Goal: Book appointment/travel/reservation: Book appointment/travel/reservation

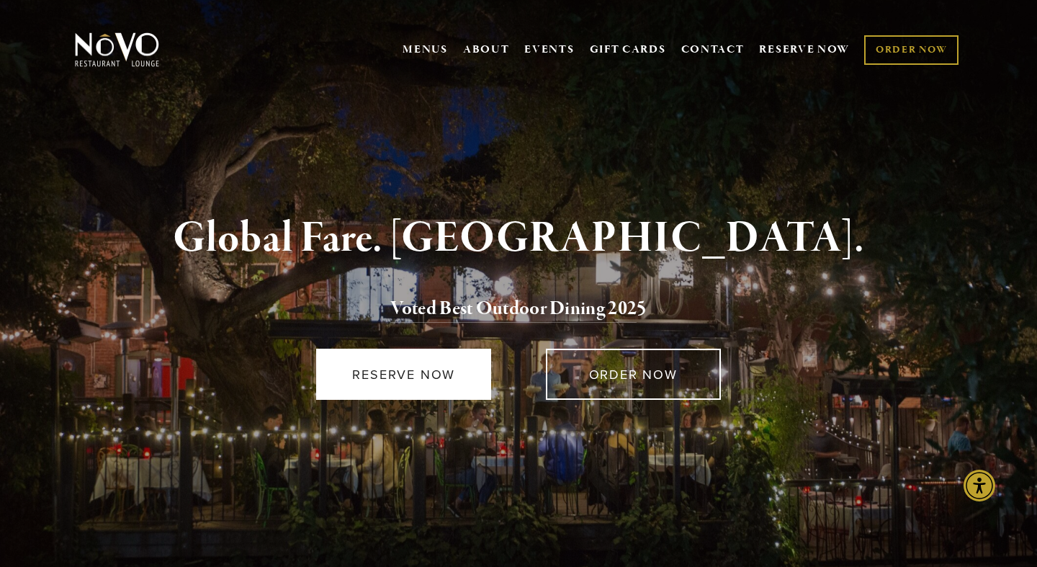
click at [419, 366] on link "RESERVE NOW" at bounding box center [403, 374] width 175 height 51
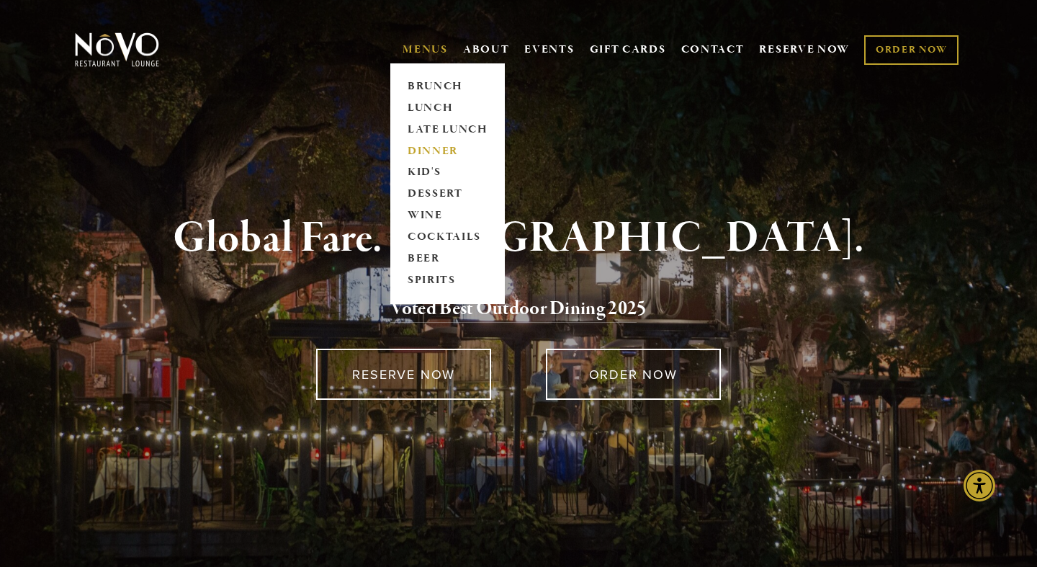
click at [434, 146] on link "DINNER" at bounding box center [448, 151] width 90 height 22
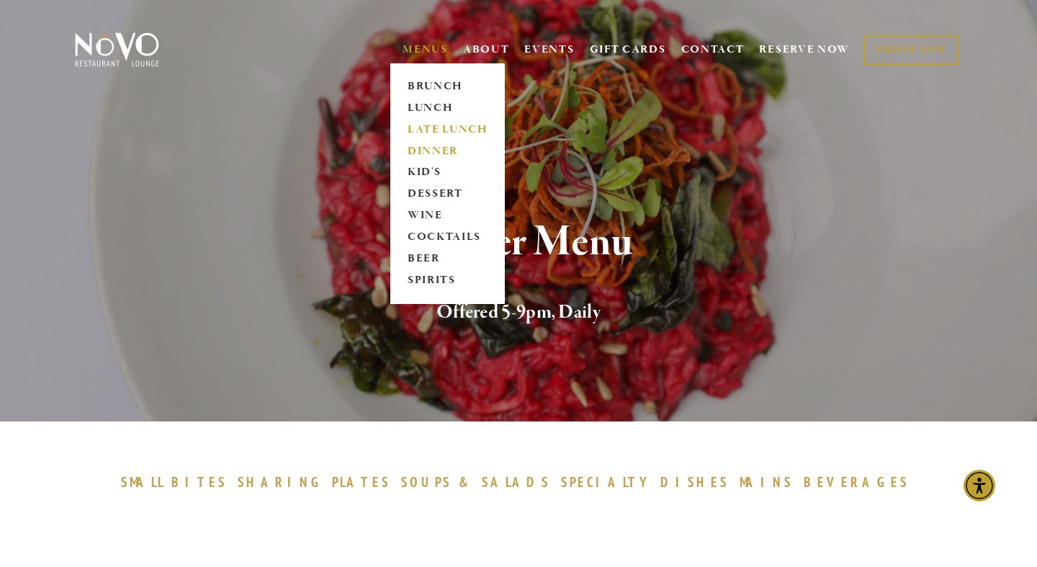
click at [434, 125] on link "LATE LUNCH" at bounding box center [448, 130] width 90 height 22
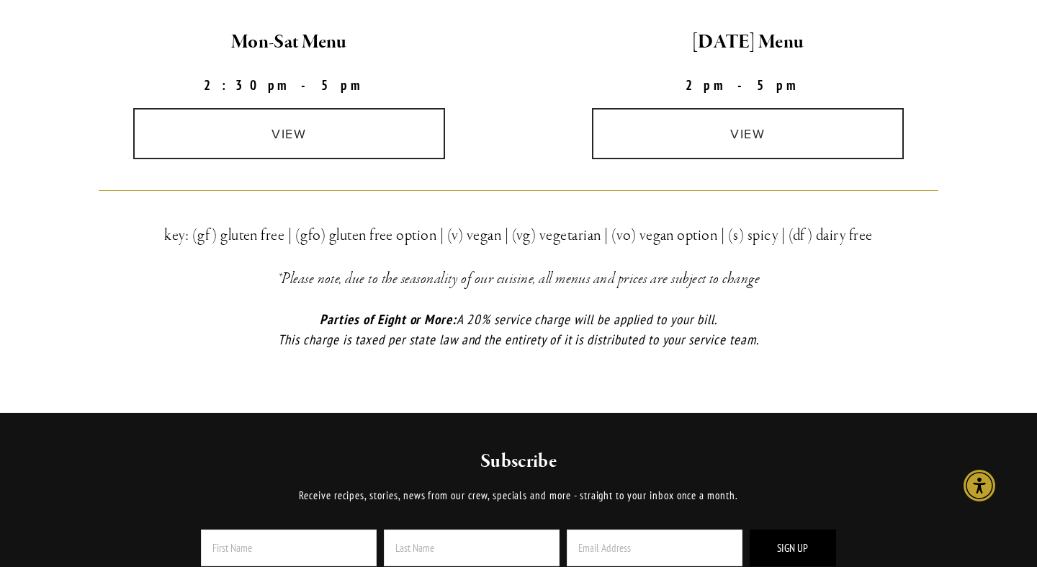
scroll to position [424, 0]
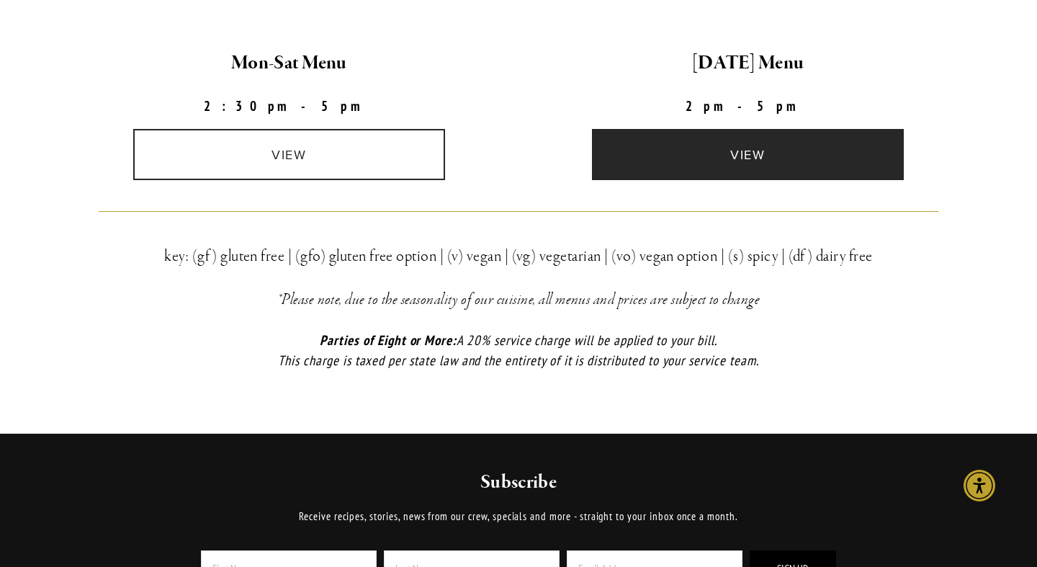
click at [731, 155] on link "view" at bounding box center [748, 154] width 313 height 51
